Goal: Task Accomplishment & Management: Manage account settings

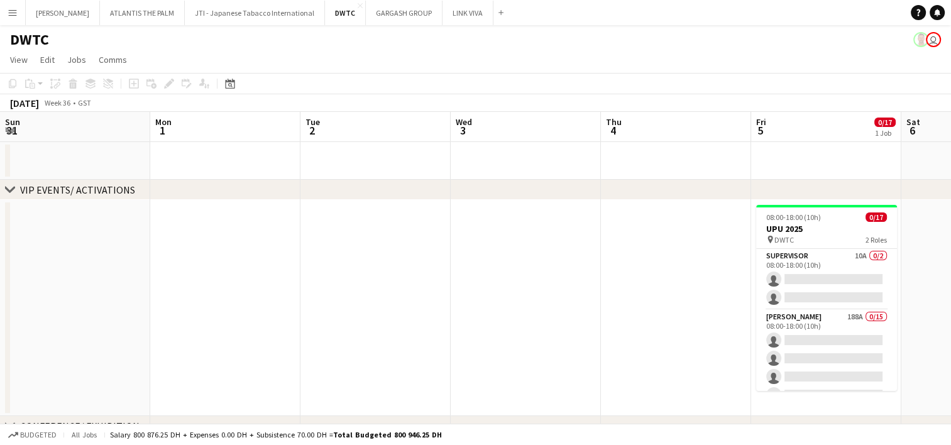
scroll to position [0, 433]
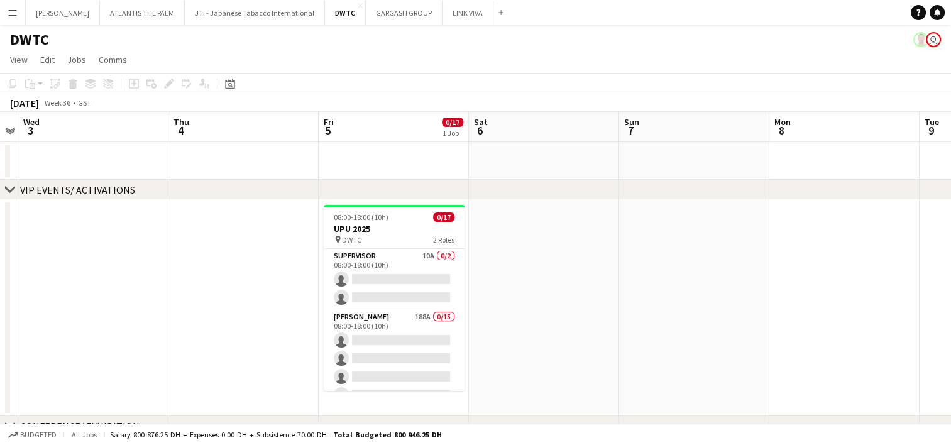
click at [8, 12] on app-icon "Menu" at bounding box center [13, 13] width 10 height 10
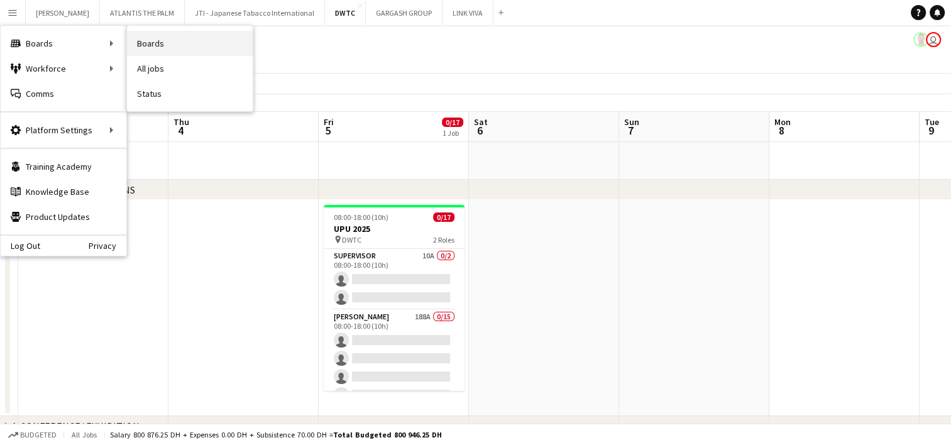
click at [131, 39] on link "Boards" at bounding box center [190, 43] width 126 height 25
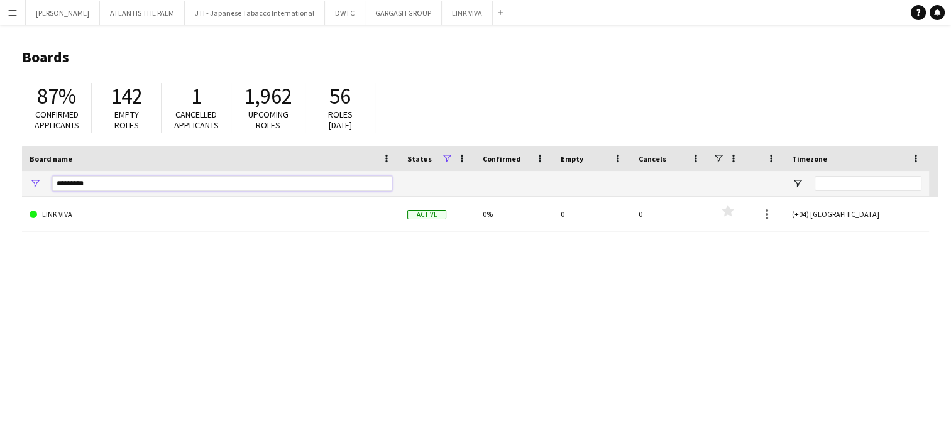
drag, startPoint x: 99, startPoint y: 189, endPoint x: 4, endPoint y: 190, distance: 95.6
click at [4, 190] on main "Boards 87% Confirmed applicants 142 Empty roles 1 Cancelled applicants 1,962 Up…" at bounding box center [475, 252] width 951 height 454
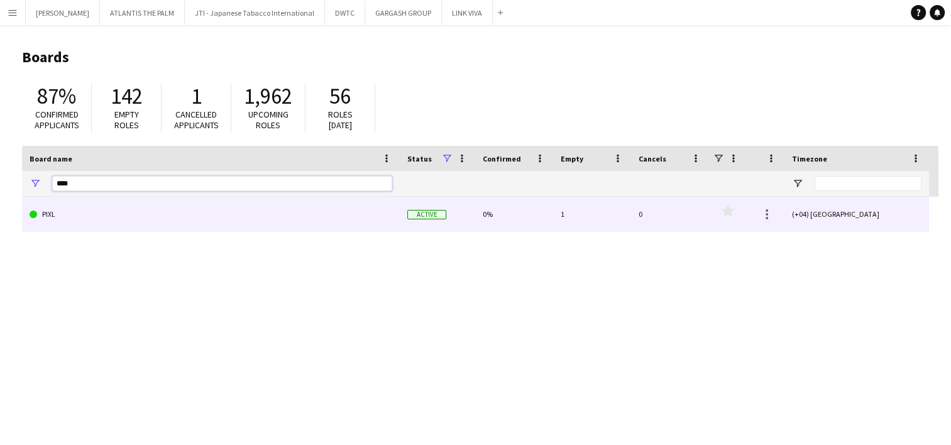
type input "****"
click at [57, 211] on link "PIXL" at bounding box center [211, 214] width 363 height 35
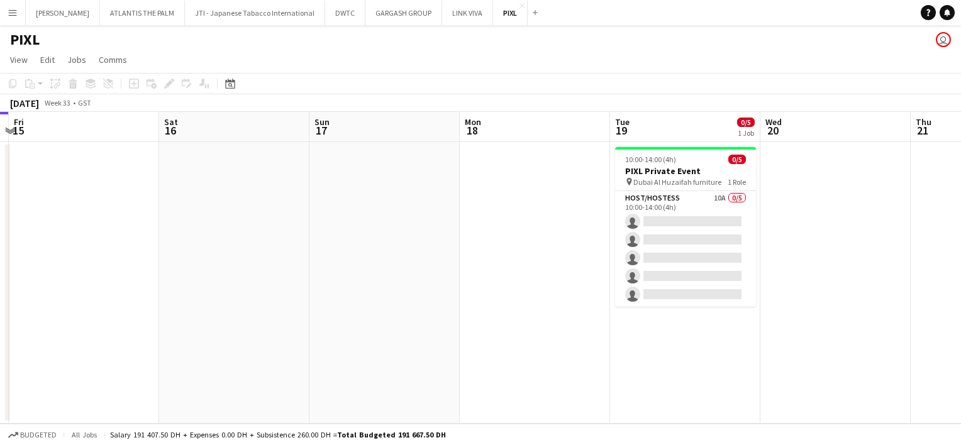
scroll to position [0, 310]
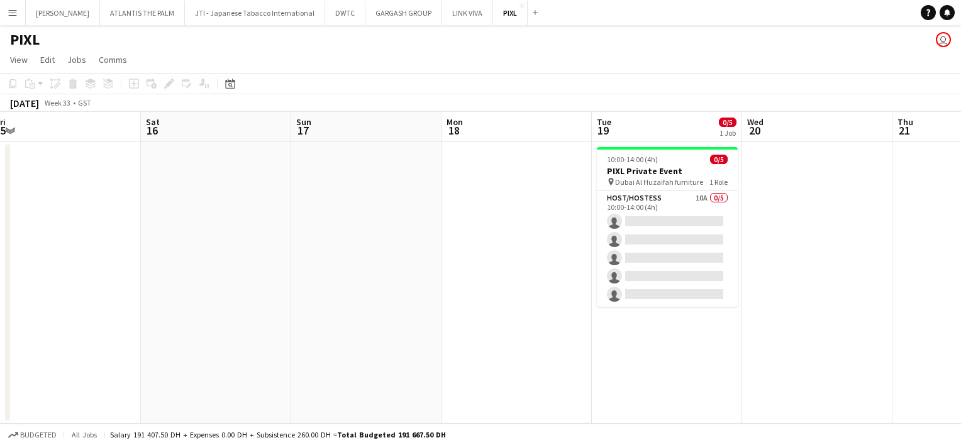
drag, startPoint x: 826, startPoint y: 219, endPoint x: 516, endPoint y: 216, distance: 310.0
click at [516, 216] on app-calendar-viewport "Wed 13 Thu 14 Fri 15 Sat 16 Sun 17 Mon 18 Tue 19 0/5 1 Job Wed 20 Thu 21 Fri 22…" at bounding box center [480, 268] width 961 height 312
click at [516, 216] on app-date-cell at bounding box center [516, 283] width 150 height 282
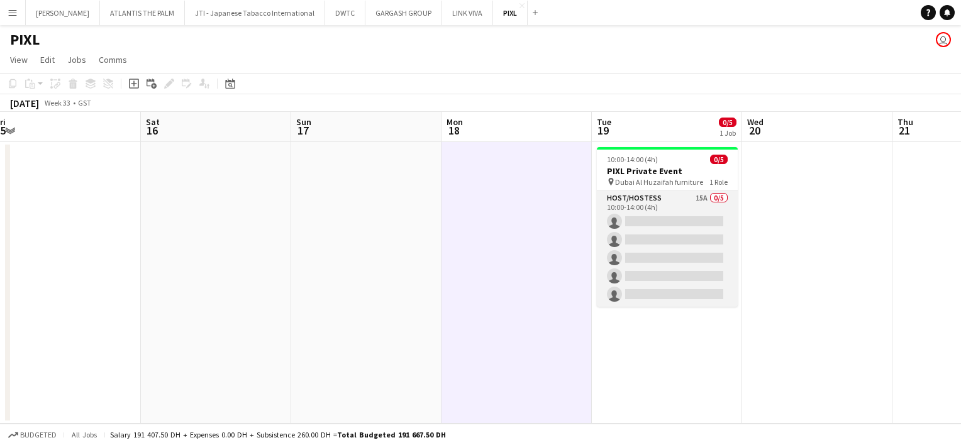
click at [695, 206] on app-card-role "Host/Hostess 15A 0/5 10:00-14:00 (4h) single-neutral-actions single-neutral-act…" at bounding box center [667, 249] width 141 height 116
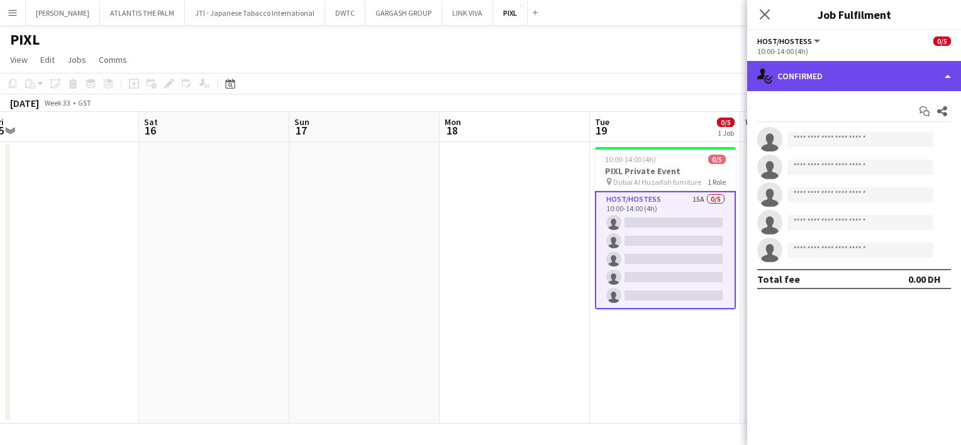
click at [825, 78] on div "single-neutral-actions-check-2 Confirmed" at bounding box center [854, 76] width 214 height 30
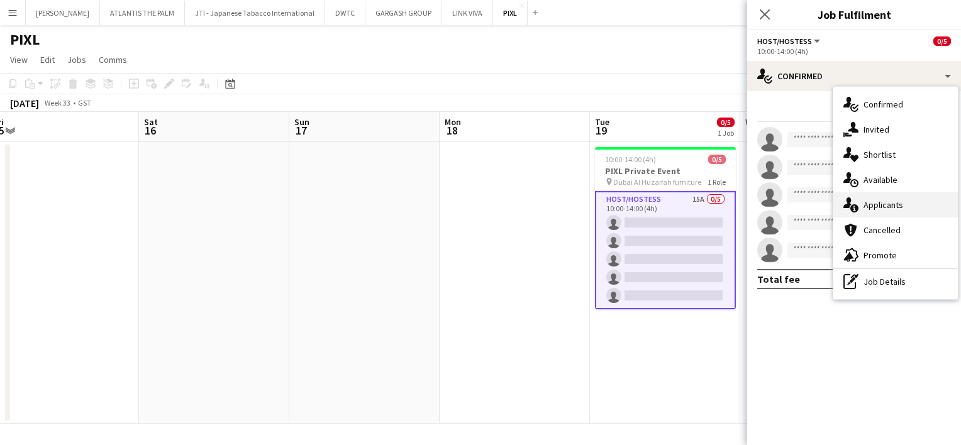
click at [875, 204] on div "single-neutral-actions-information Applicants" at bounding box center [895, 204] width 125 height 25
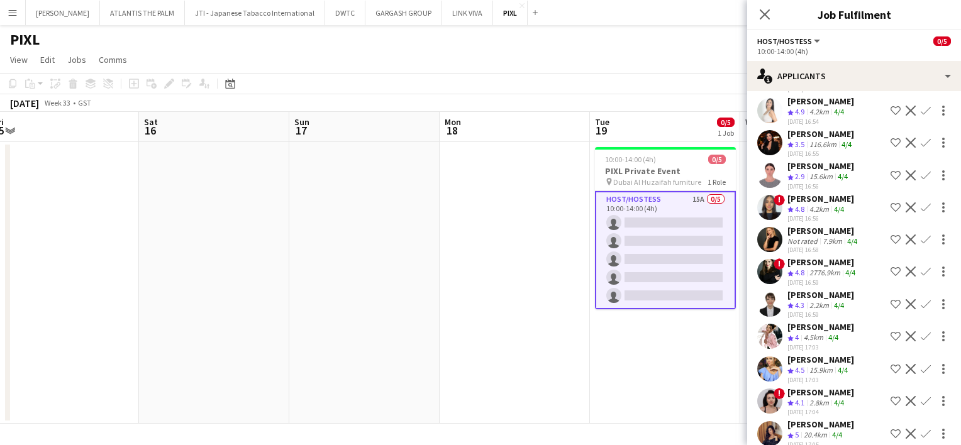
scroll to position [205, 0]
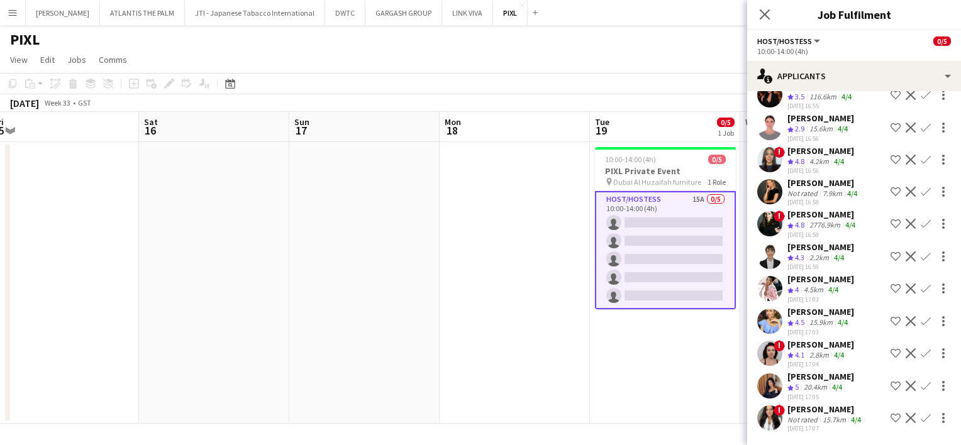
click at [765, 409] on app-user-avatar at bounding box center [769, 418] width 25 height 25
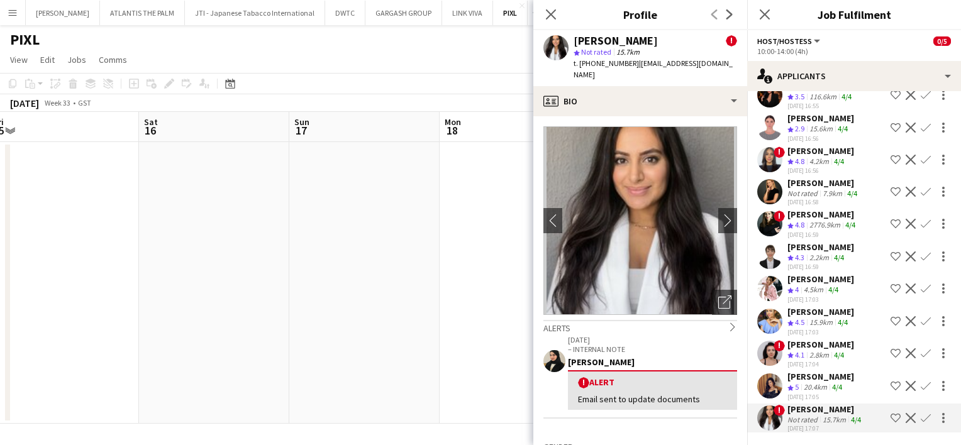
click at [765, 375] on app-user-avatar at bounding box center [769, 386] width 25 height 25
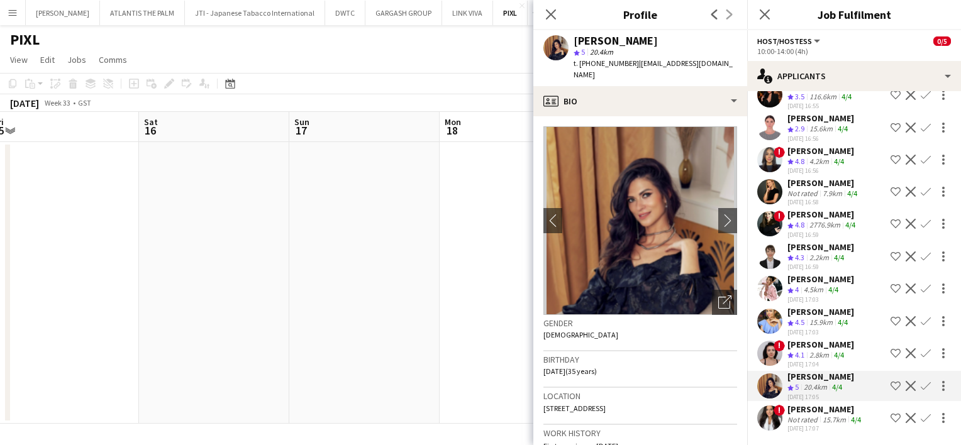
click at [775, 343] on app-user-avatar at bounding box center [769, 353] width 25 height 25
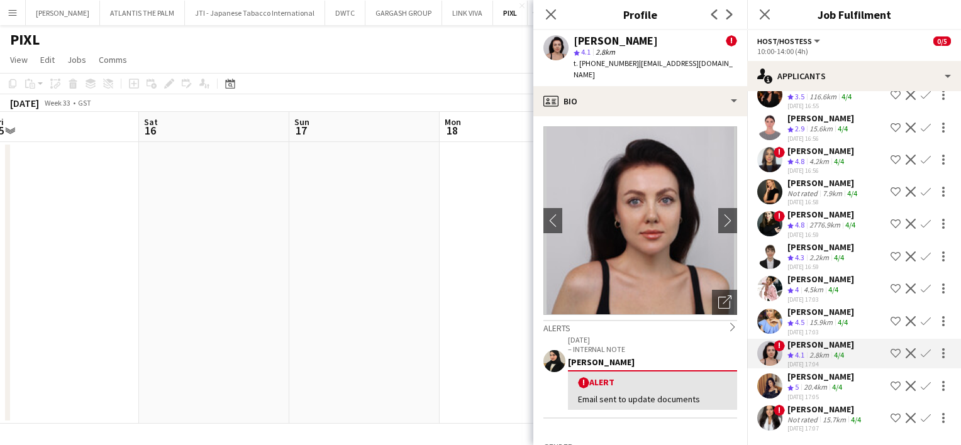
click at [772, 313] on app-user-avatar at bounding box center [769, 321] width 25 height 25
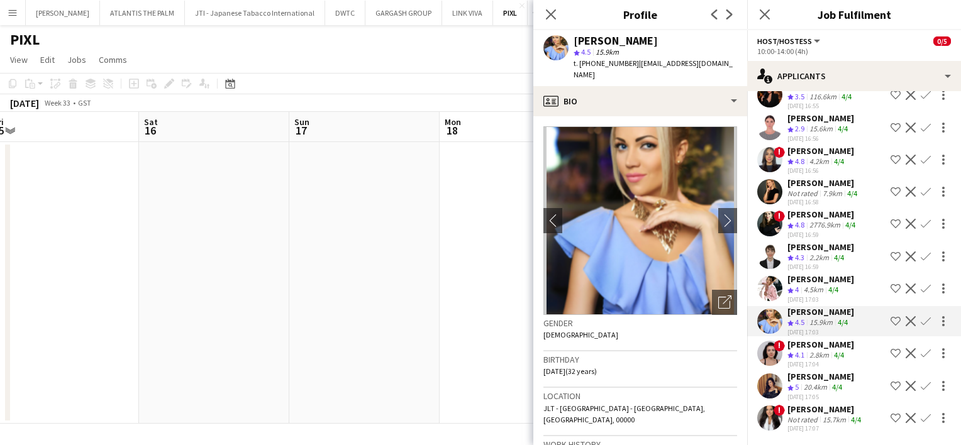
click at [776, 284] on app-user-avatar at bounding box center [769, 288] width 25 height 25
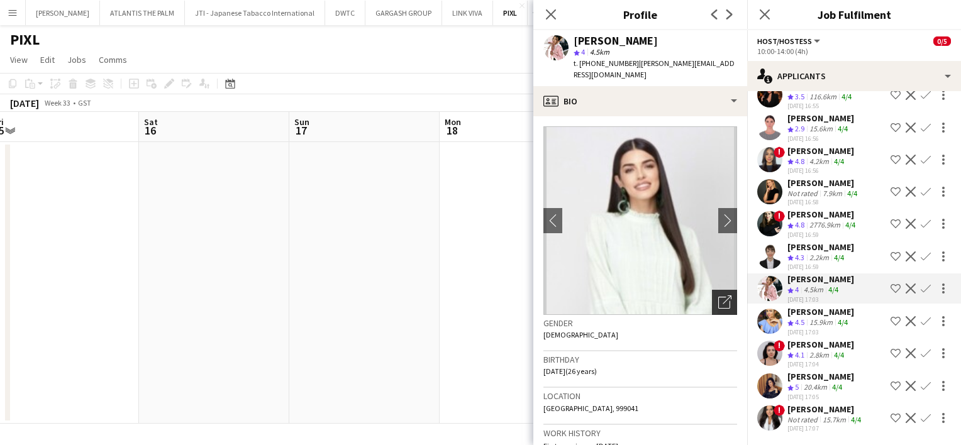
click at [722, 290] on div "Open photos pop-in" at bounding box center [724, 302] width 25 height 25
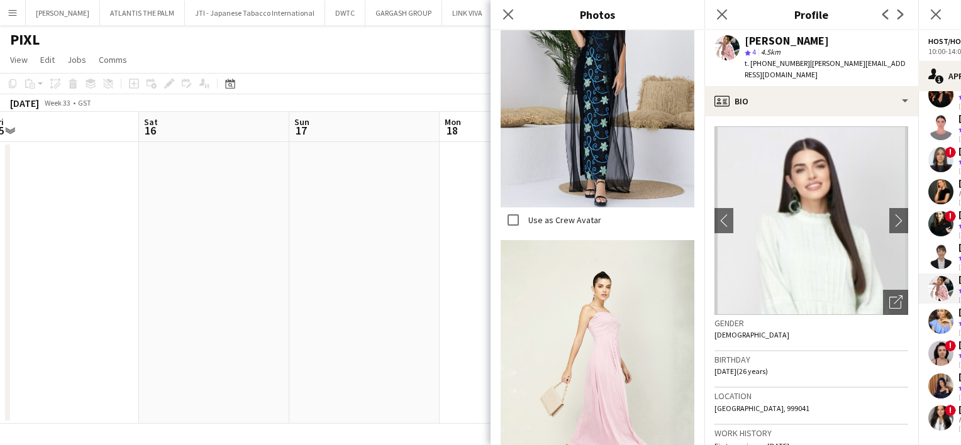
scroll to position [1132, 0]
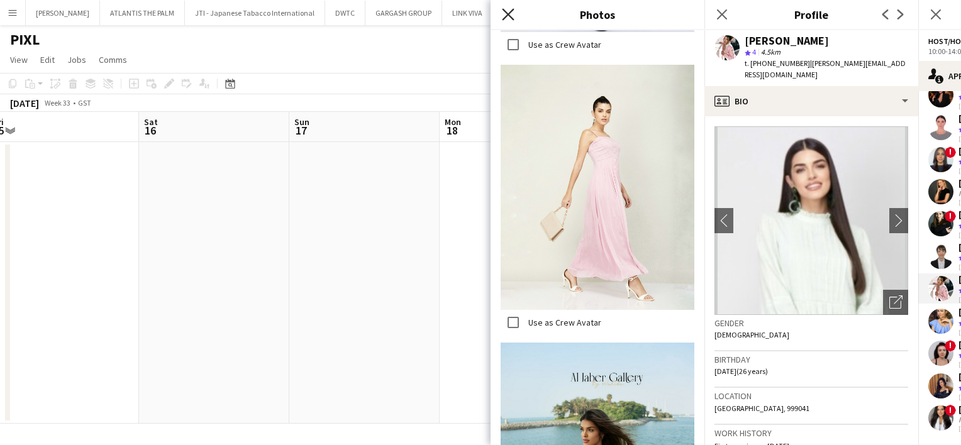
click at [507, 11] on icon "Close pop-in" at bounding box center [508, 14] width 12 height 12
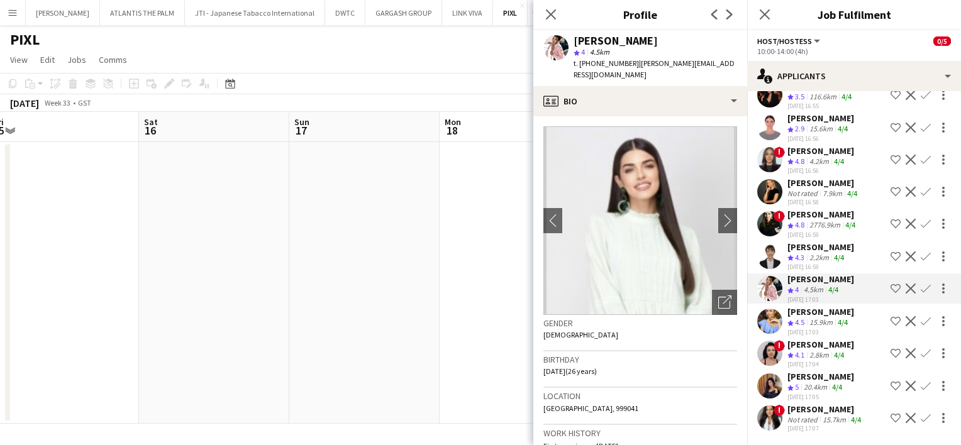
click at [775, 251] on app-user-avatar at bounding box center [769, 256] width 25 height 25
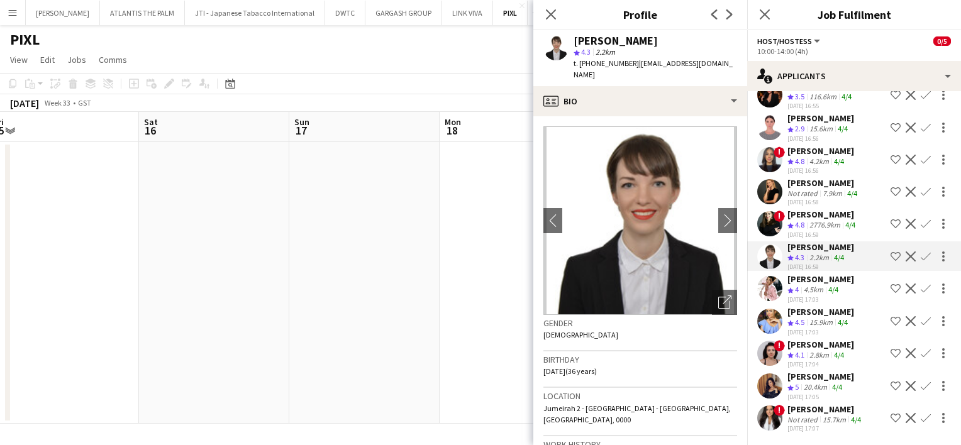
click at [767, 219] on app-user-avatar at bounding box center [769, 223] width 25 height 25
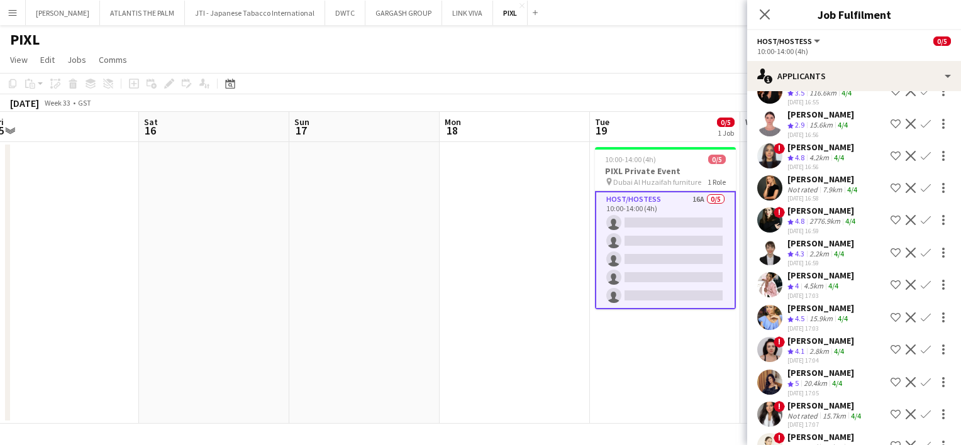
click at [773, 214] on app-user-avatar at bounding box center [769, 220] width 25 height 25
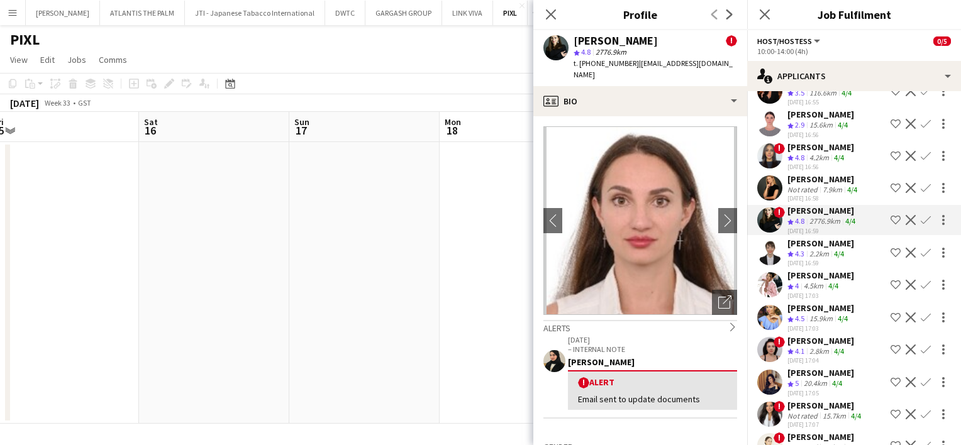
click at [772, 186] on app-user-avatar at bounding box center [769, 187] width 25 height 25
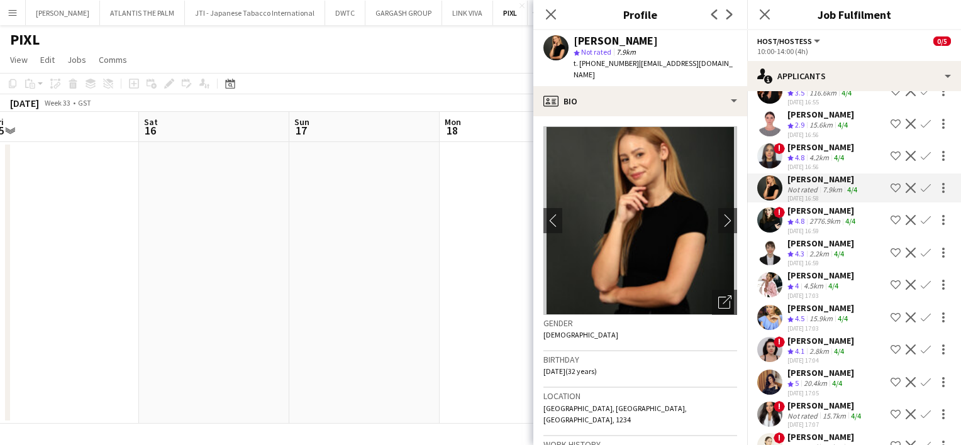
click at [766, 154] on app-user-avatar at bounding box center [769, 155] width 25 height 25
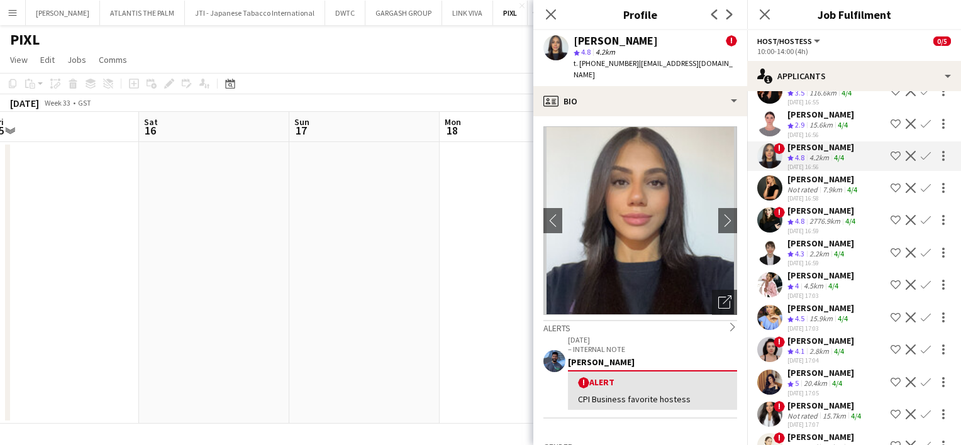
click at [772, 121] on app-user-avatar at bounding box center [769, 123] width 25 height 25
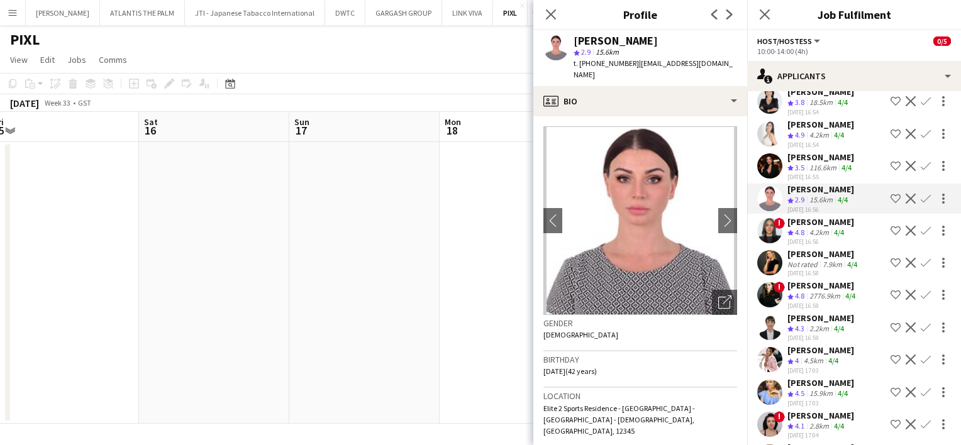
scroll to position [16, 0]
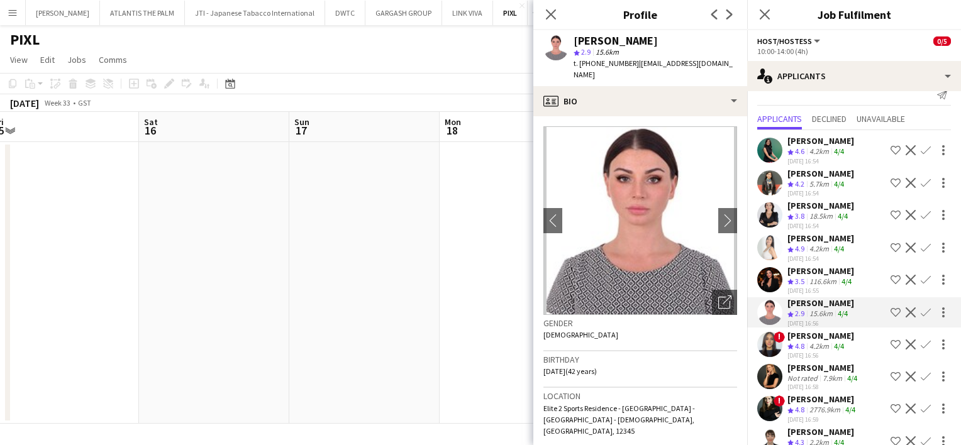
click at [772, 277] on app-user-avatar at bounding box center [769, 279] width 25 height 25
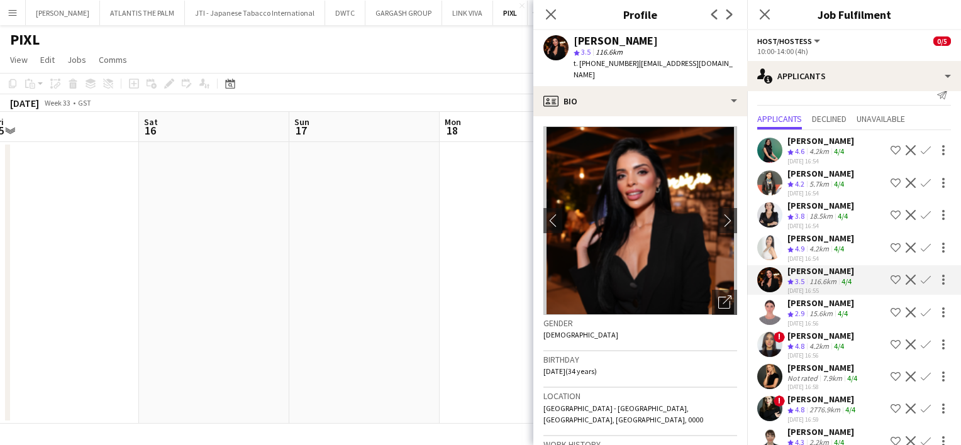
click at [770, 243] on app-user-avatar at bounding box center [769, 247] width 25 height 25
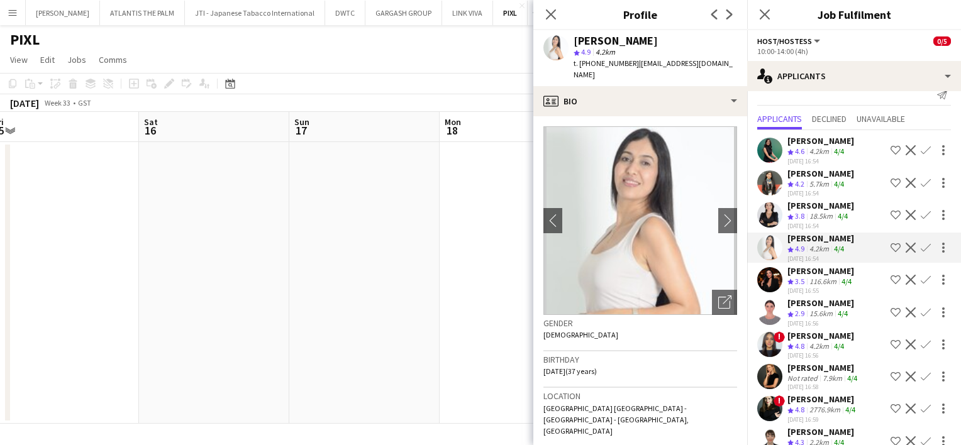
click at [767, 217] on app-user-avatar at bounding box center [769, 214] width 25 height 25
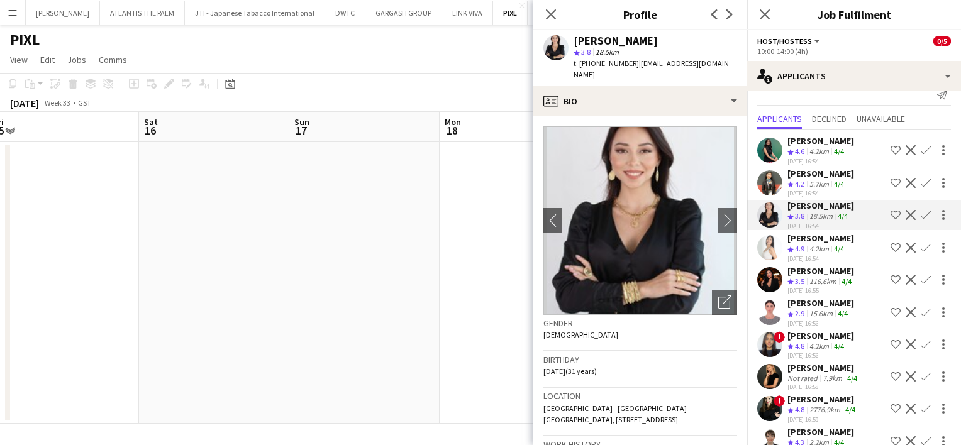
click at [770, 186] on app-user-avatar at bounding box center [769, 182] width 25 height 25
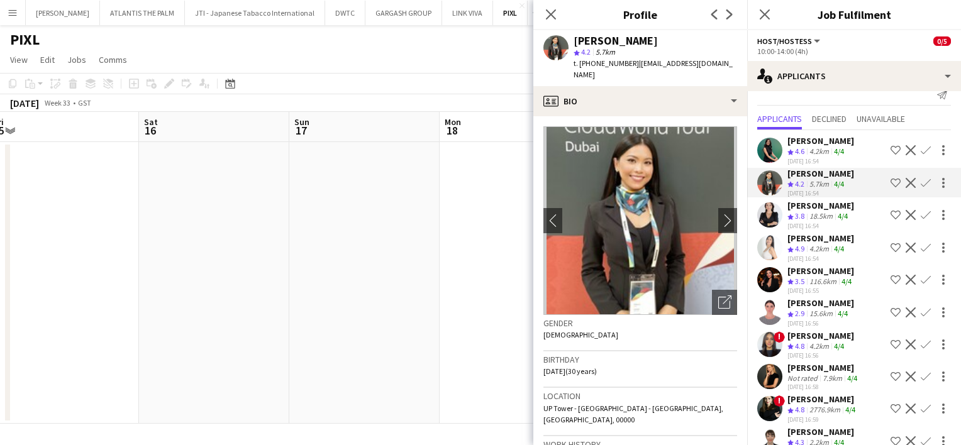
click at [769, 151] on app-user-avatar at bounding box center [769, 150] width 25 height 25
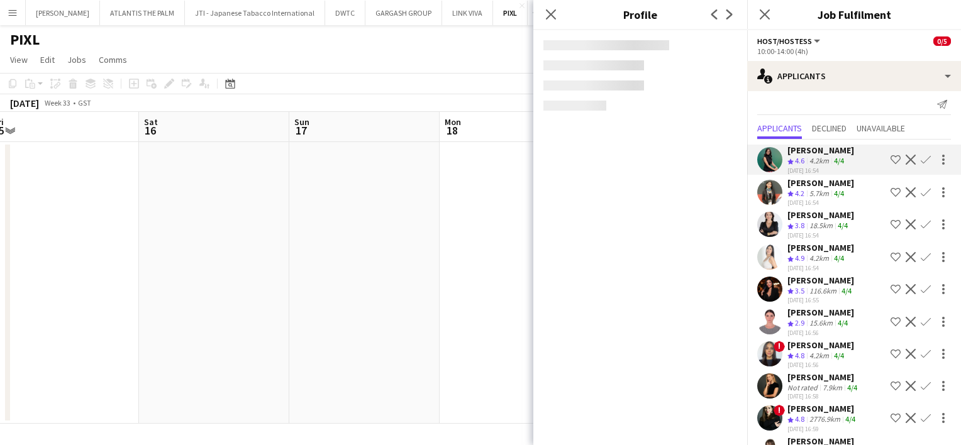
scroll to position [0, 0]
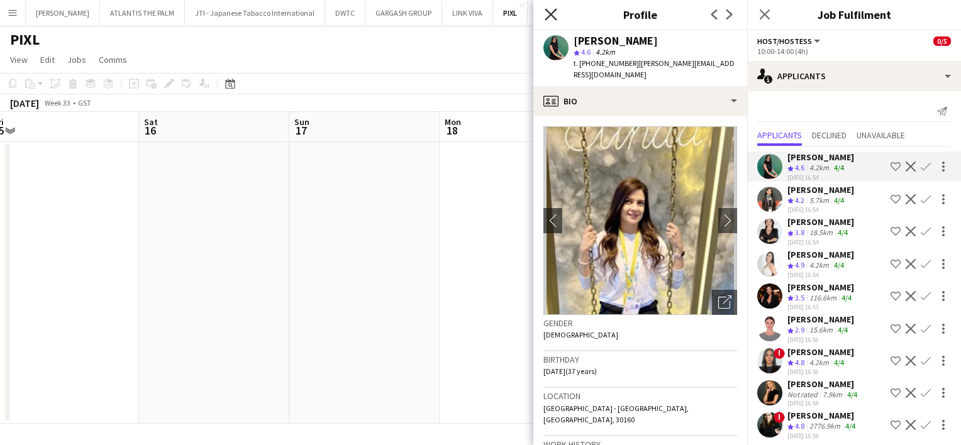
click at [551, 11] on icon "Close pop-in" at bounding box center [551, 14] width 12 height 12
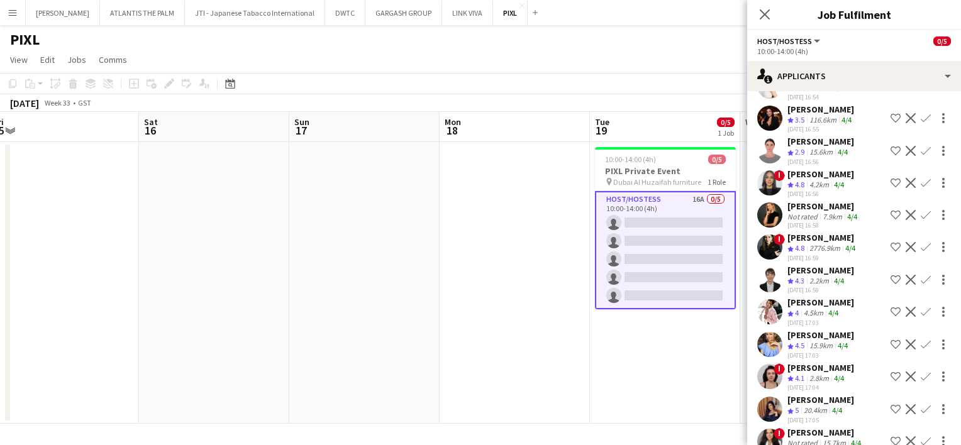
scroll to position [236, 0]
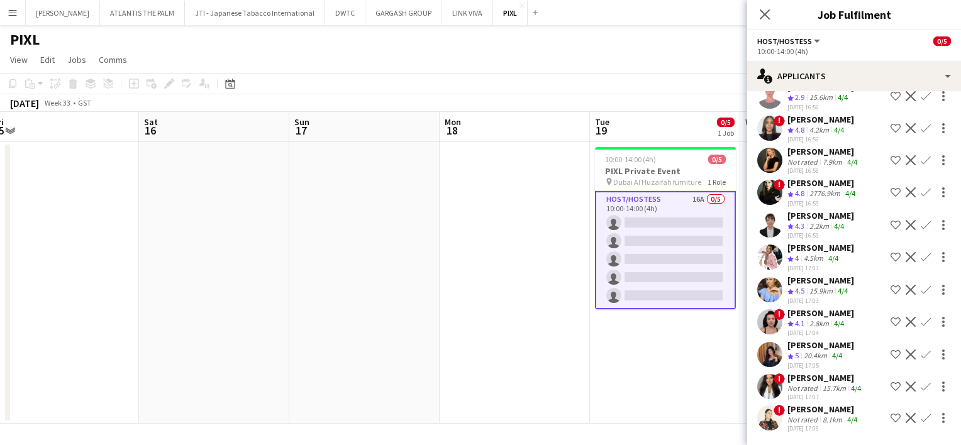
click at [775, 430] on div "!" at bounding box center [769, 418] width 25 height 25
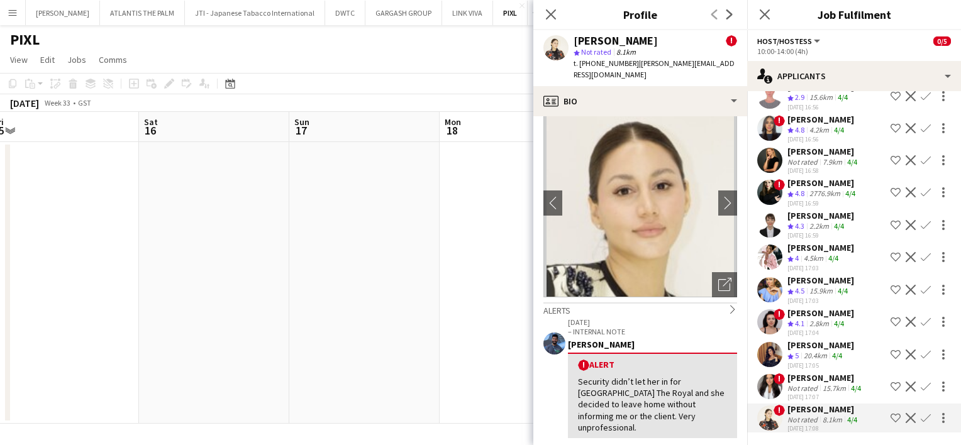
scroll to position [0, 0]
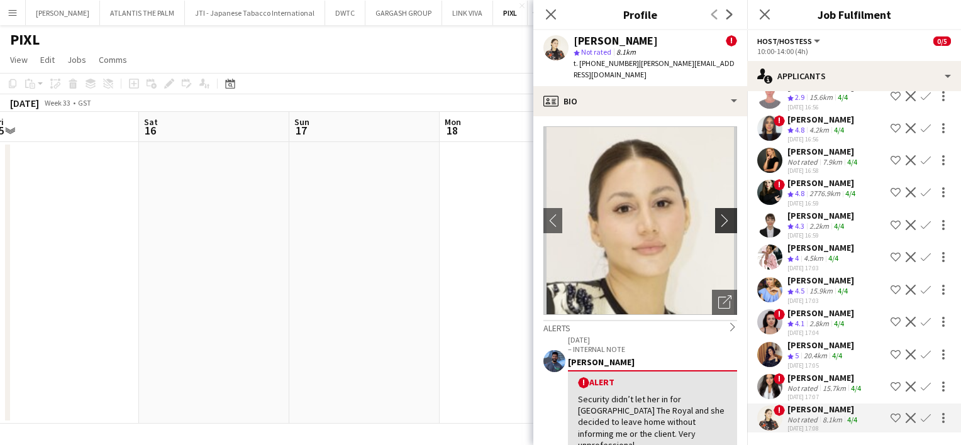
click at [718, 214] on app-icon "chevron-right" at bounding box center [727, 220] width 19 height 13
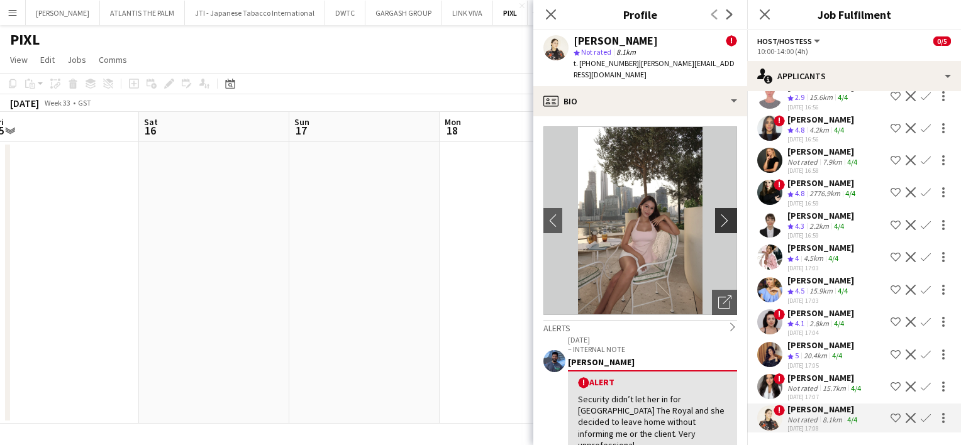
click at [718, 214] on app-icon "chevron-right" at bounding box center [727, 220] width 19 height 13
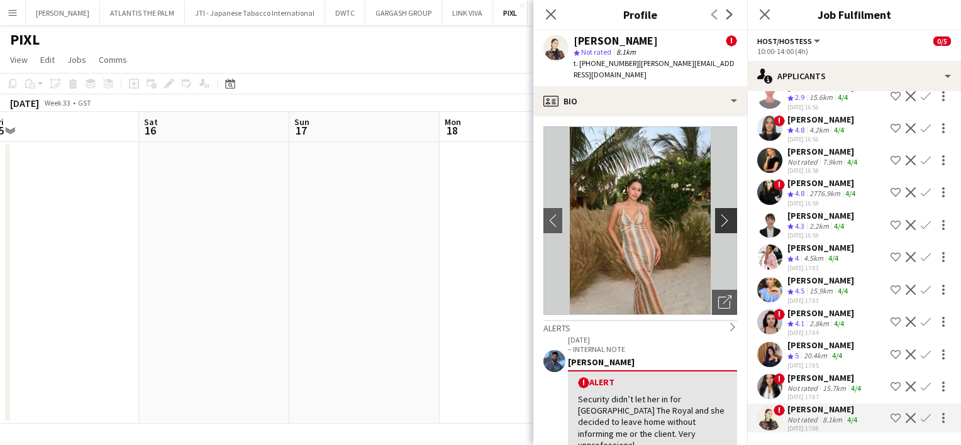
click at [718, 214] on app-icon "chevron-right" at bounding box center [727, 220] width 19 height 13
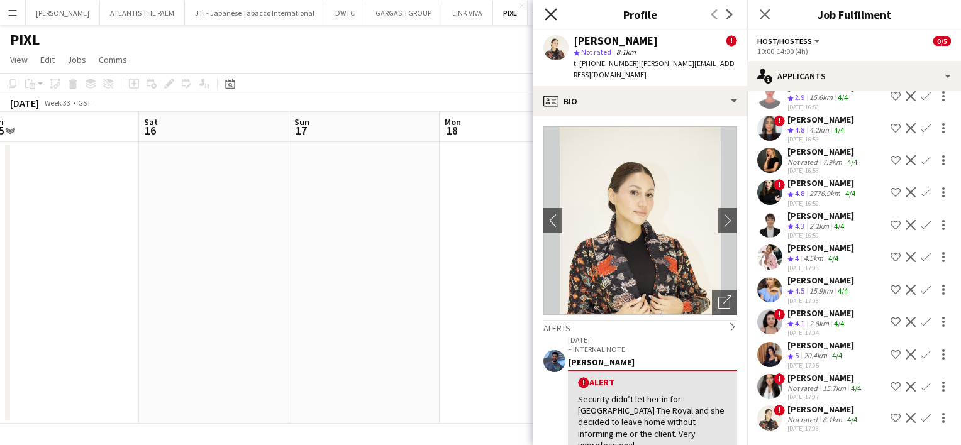
click at [548, 18] on icon "Close pop-in" at bounding box center [551, 14] width 12 height 12
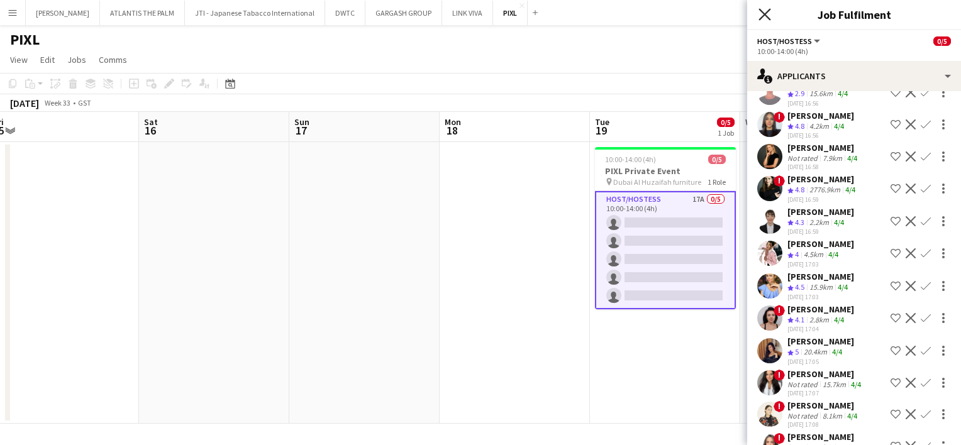
click at [766, 14] on icon "Close pop-in" at bounding box center [764, 14] width 12 height 12
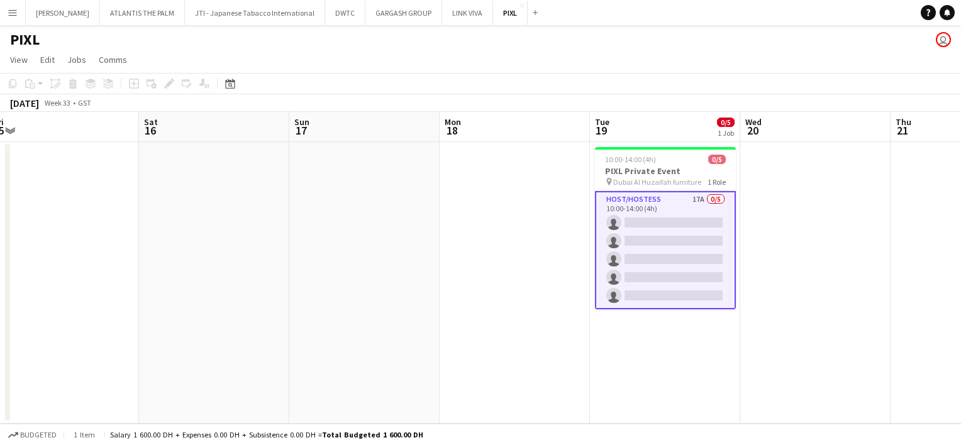
click at [646, 60] on app-page-menu "View Day view expanded Day view collapsed Month view Date picker Jump to [DATE]…" at bounding box center [480, 61] width 961 height 24
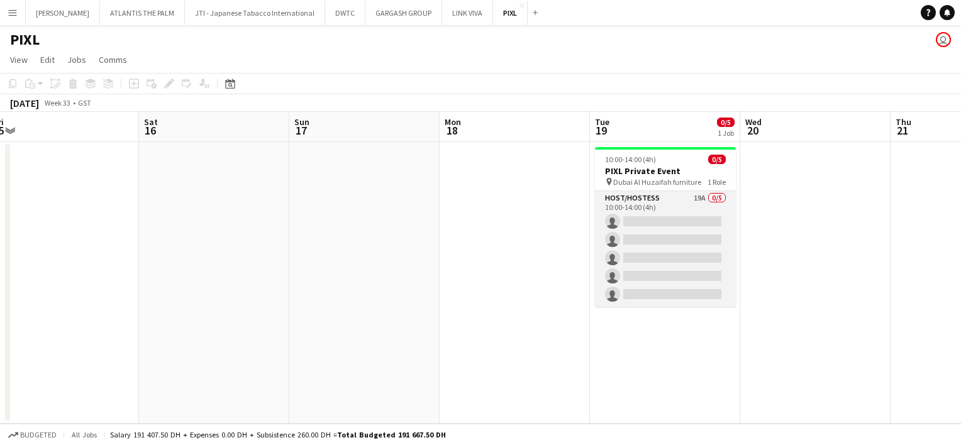
click at [695, 208] on app-card-role "Host/Hostess 19A 0/5 10:00-14:00 (4h) single-neutral-actions single-neutral-act…" at bounding box center [665, 249] width 141 height 116
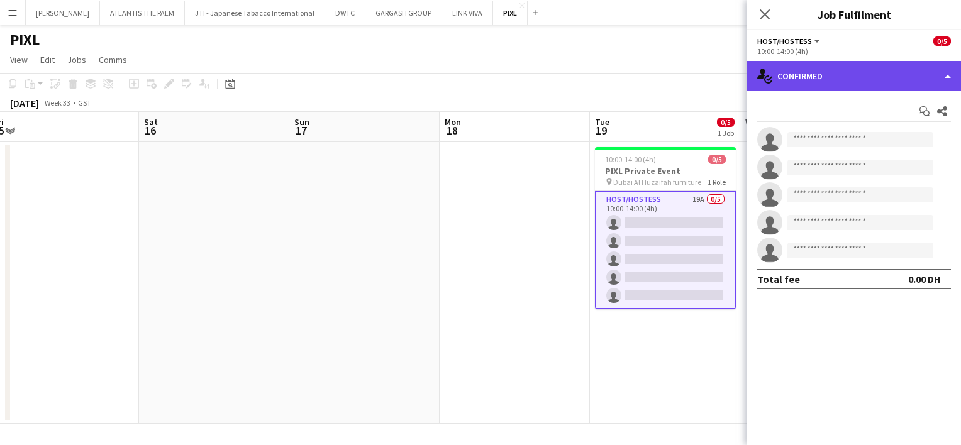
click at [800, 78] on div "single-neutral-actions-check-2 Confirmed" at bounding box center [854, 76] width 214 height 30
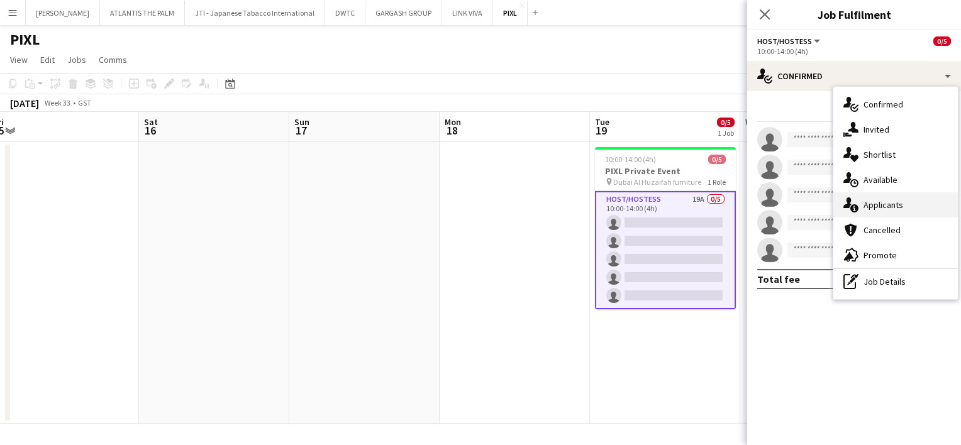
click at [895, 202] on div "single-neutral-actions-information Applicants" at bounding box center [895, 204] width 125 height 25
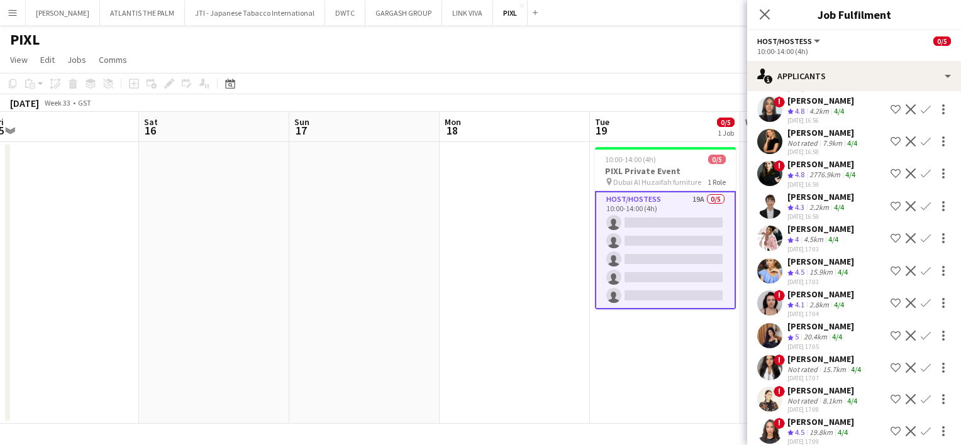
scroll to position [332, 0]
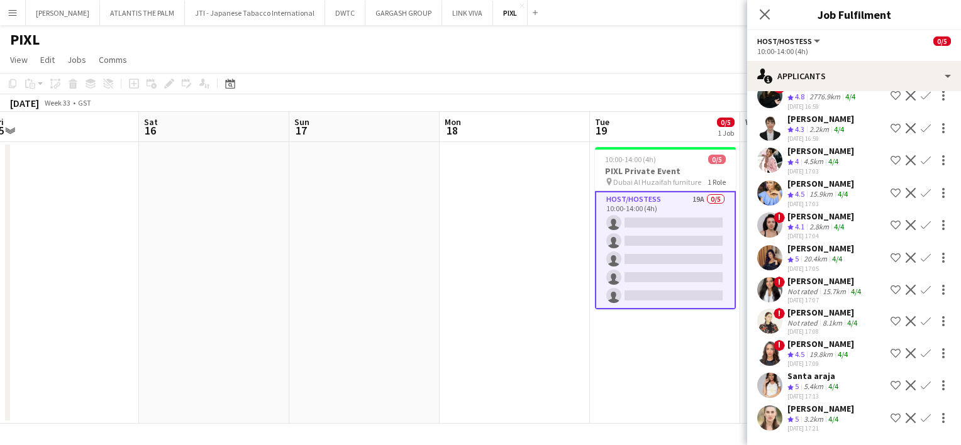
click at [777, 423] on app-user-avatar at bounding box center [769, 418] width 25 height 25
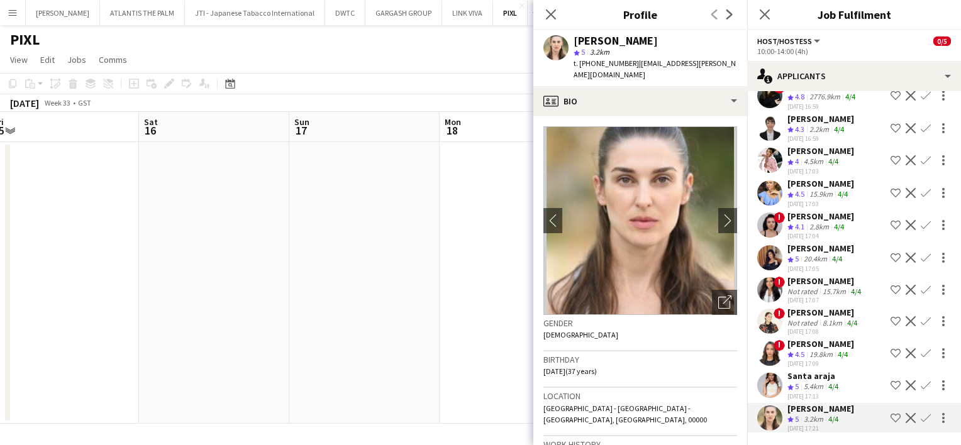
click at [765, 395] on app-user-avatar at bounding box center [769, 385] width 25 height 25
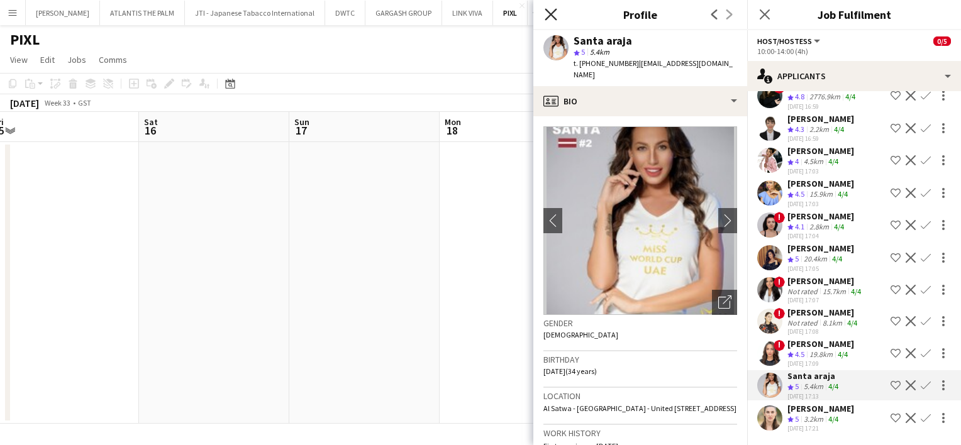
click at [551, 17] on icon "Close pop-in" at bounding box center [551, 14] width 12 height 12
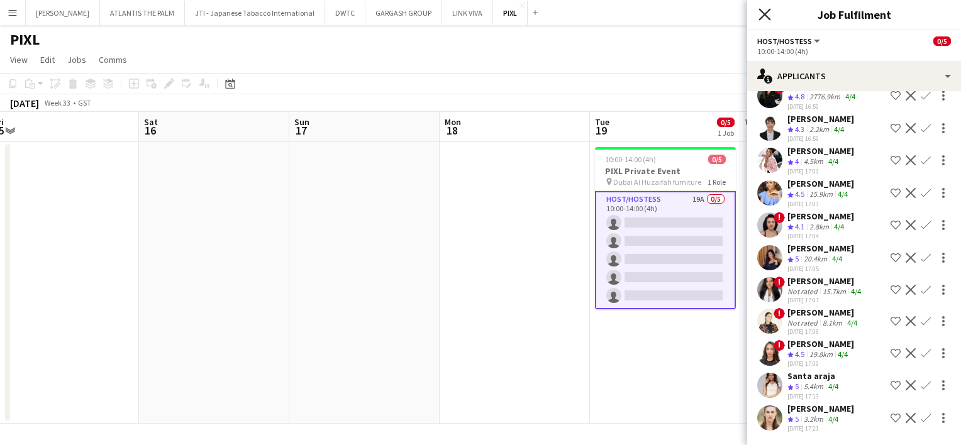
click at [766, 14] on icon at bounding box center [764, 14] width 12 height 12
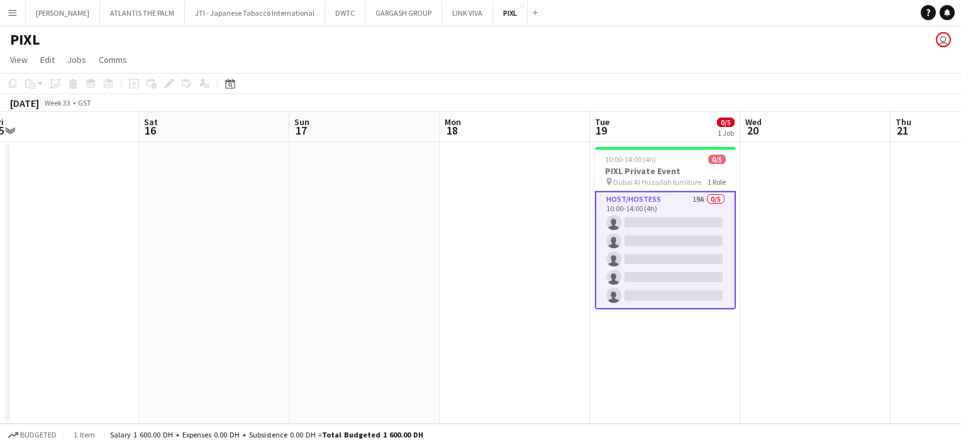
click at [704, 33] on div "PIXL user" at bounding box center [480, 37] width 961 height 24
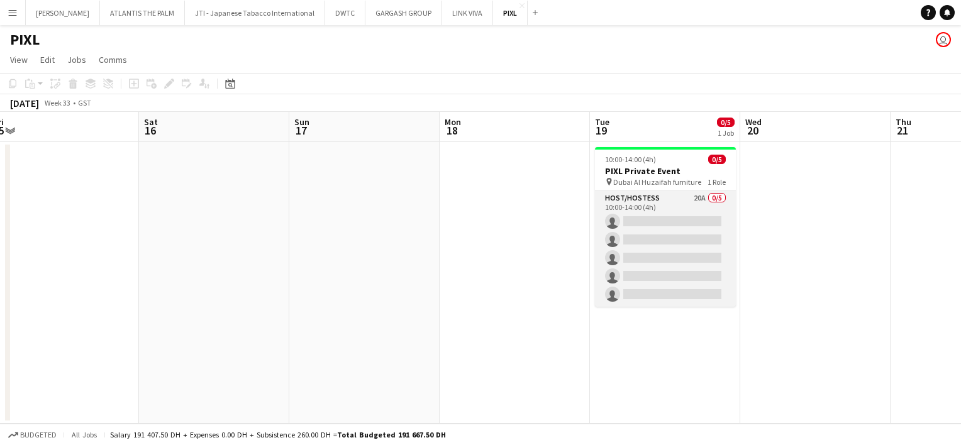
click at [695, 202] on app-card-role "Host/Hostess 20A 0/5 10:00-14:00 (4h) single-neutral-actions single-neutral-act…" at bounding box center [665, 249] width 141 height 116
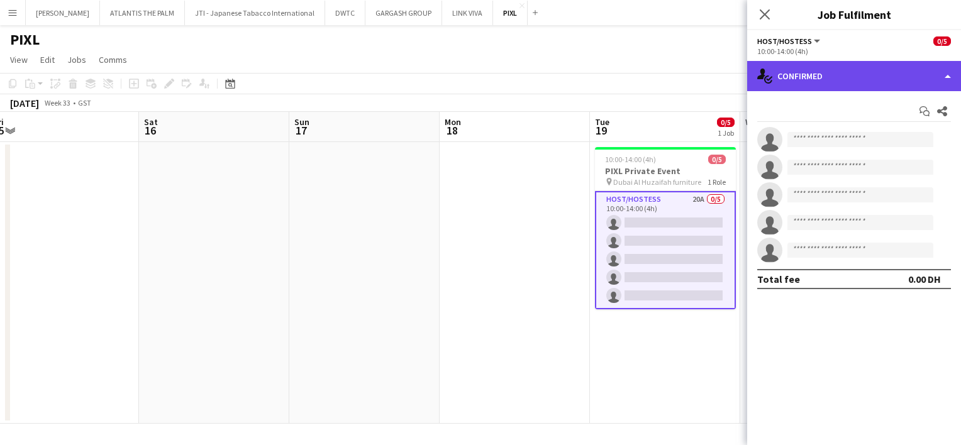
click at [868, 81] on div "single-neutral-actions-check-2 Confirmed" at bounding box center [854, 76] width 214 height 30
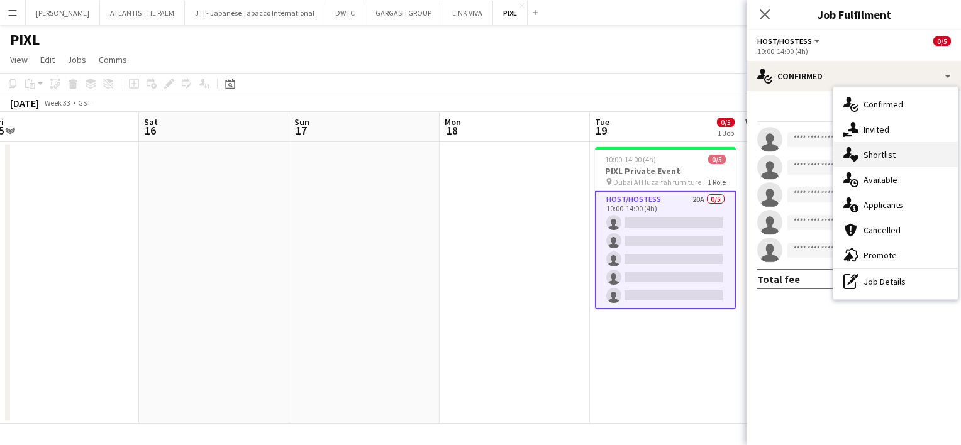
click at [893, 161] on div "single-neutral-actions-heart Shortlist" at bounding box center [895, 154] width 125 height 25
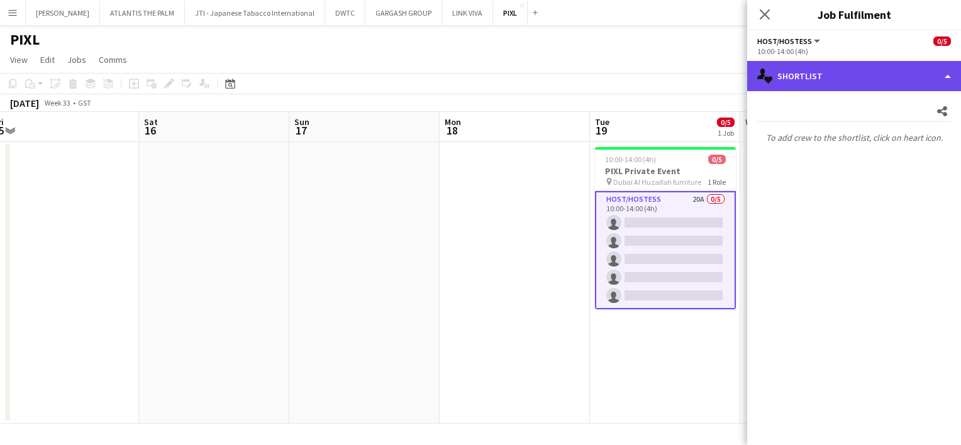
click at [829, 73] on div "single-neutral-actions-heart Shortlist" at bounding box center [854, 76] width 214 height 30
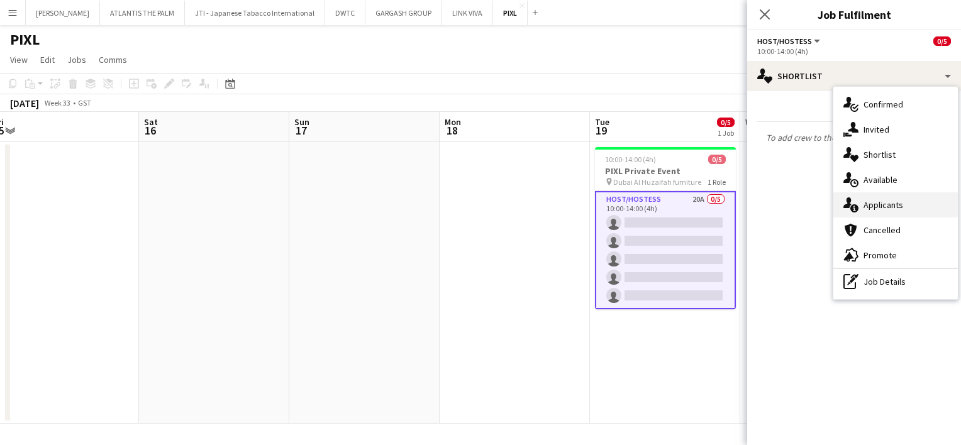
click at [885, 202] on div "single-neutral-actions-information Applicants" at bounding box center [895, 204] width 125 height 25
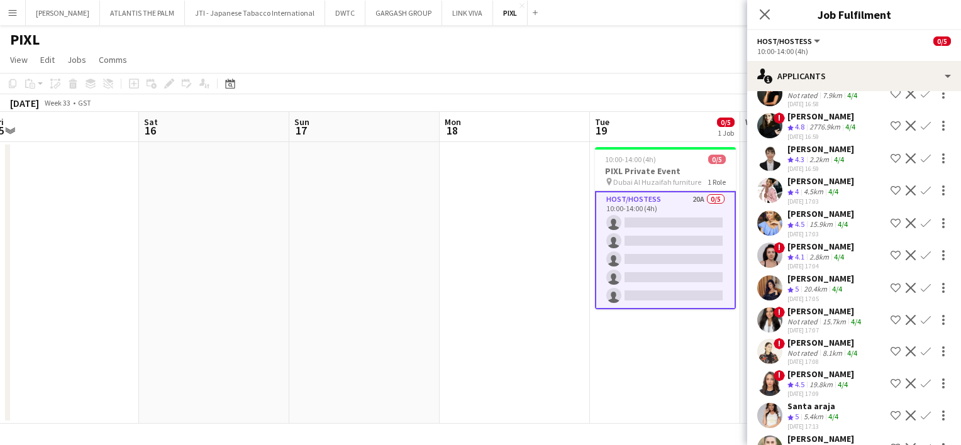
scroll to position [375, 0]
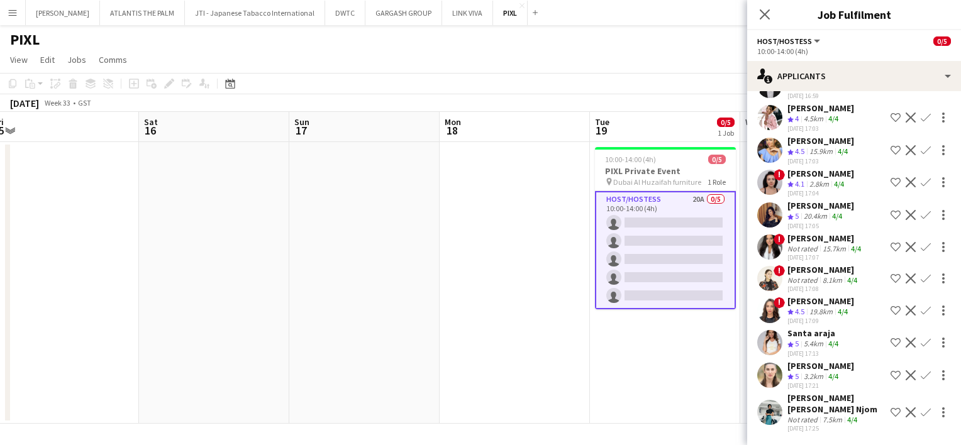
click at [775, 409] on app-user-avatar at bounding box center [769, 412] width 25 height 25
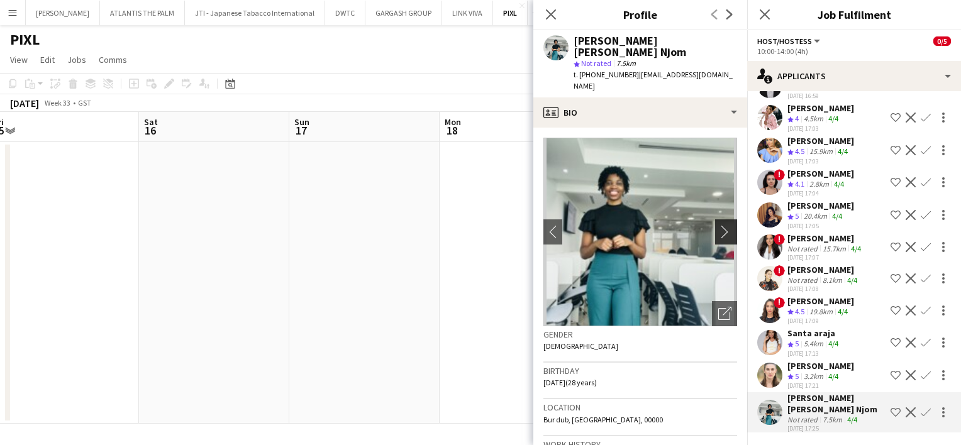
click at [719, 225] on app-icon "chevron-right" at bounding box center [727, 231] width 19 height 13
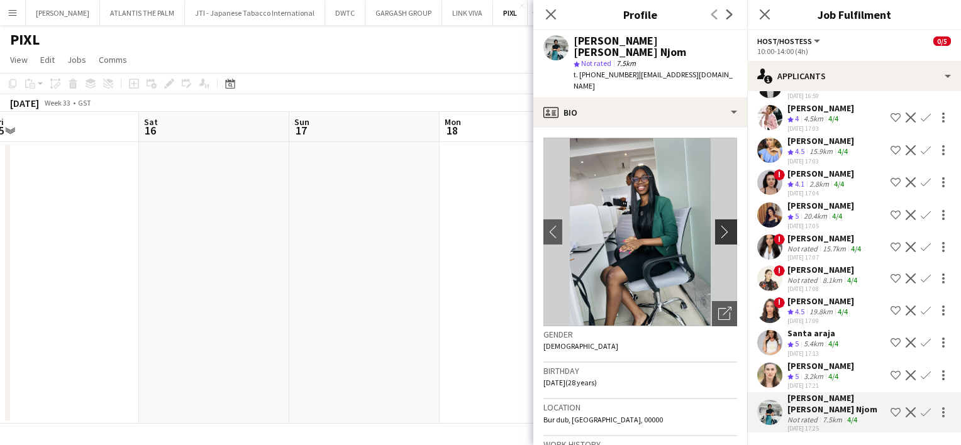
click at [719, 225] on app-icon "chevron-right" at bounding box center [727, 231] width 19 height 13
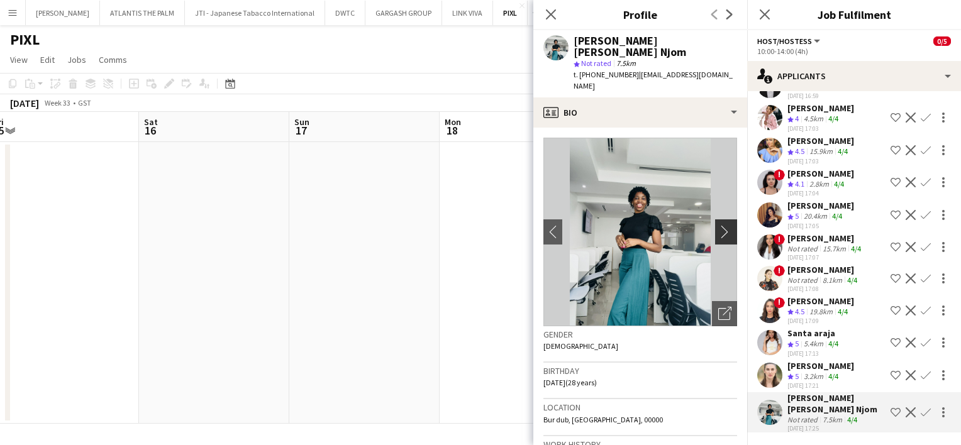
click at [719, 225] on app-icon "chevron-right" at bounding box center [727, 231] width 19 height 13
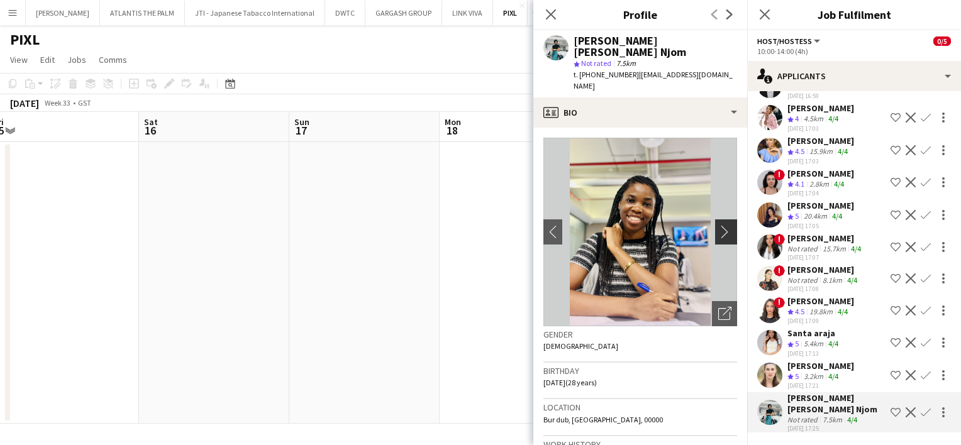
click at [719, 225] on app-icon "chevron-right" at bounding box center [727, 231] width 19 height 13
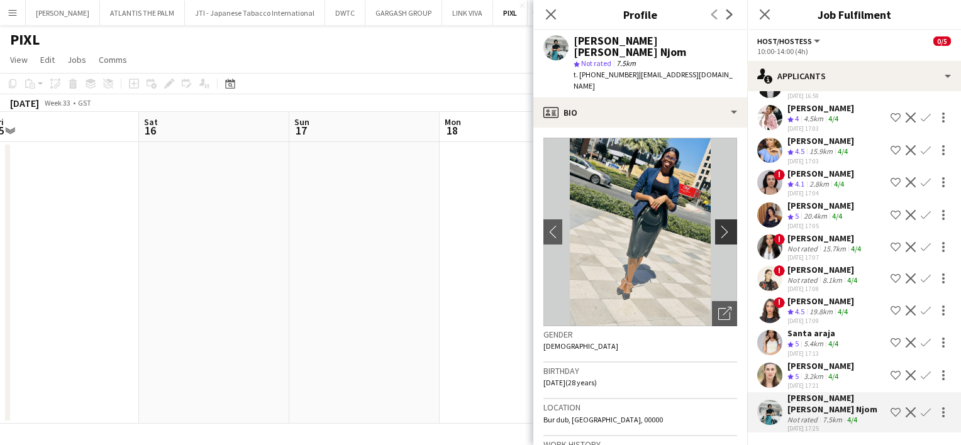
click at [719, 225] on app-icon "chevron-right" at bounding box center [727, 231] width 19 height 13
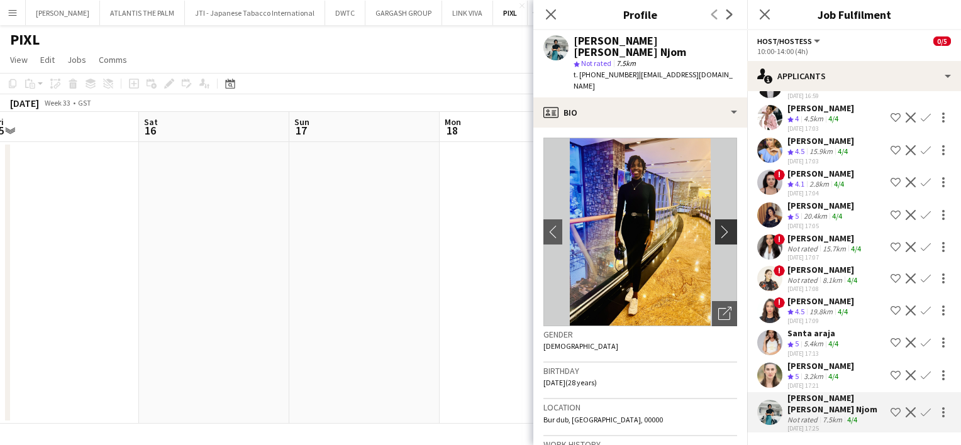
click at [719, 225] on app-icon "chevron-right" at bounding box center [727, 231] width 19 height 13
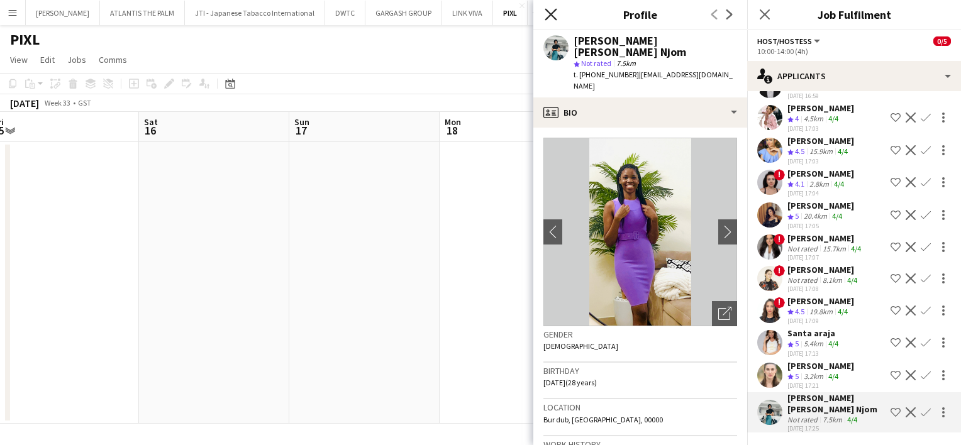
click at [551, 17] on icon "Close pop-in" at bounding box center [551, 14] width 12 height 12
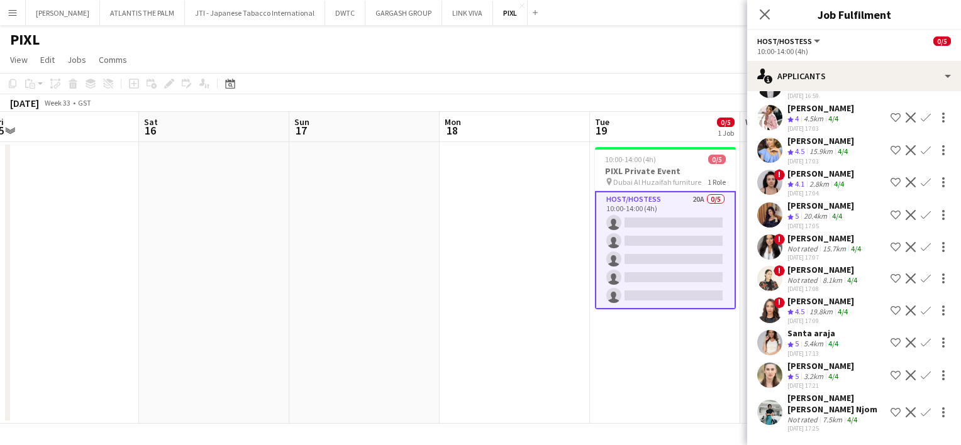
click at [760, 14] on icon "Close pop-in" at bounding box center [765, 14] width 10 height 10
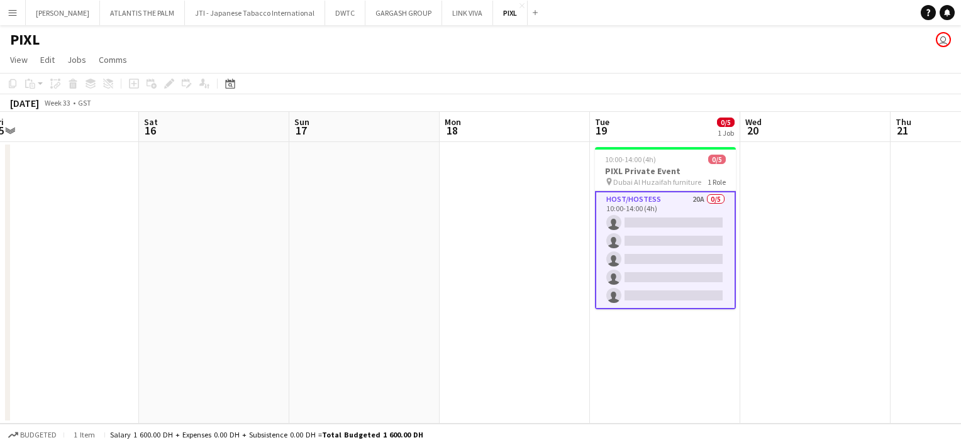
click at [646, 41] on div "PIXL user" at bounding box center [480, 37] width 961 height 24
